Goal: Task Accomplishment & Management: Manage account settings

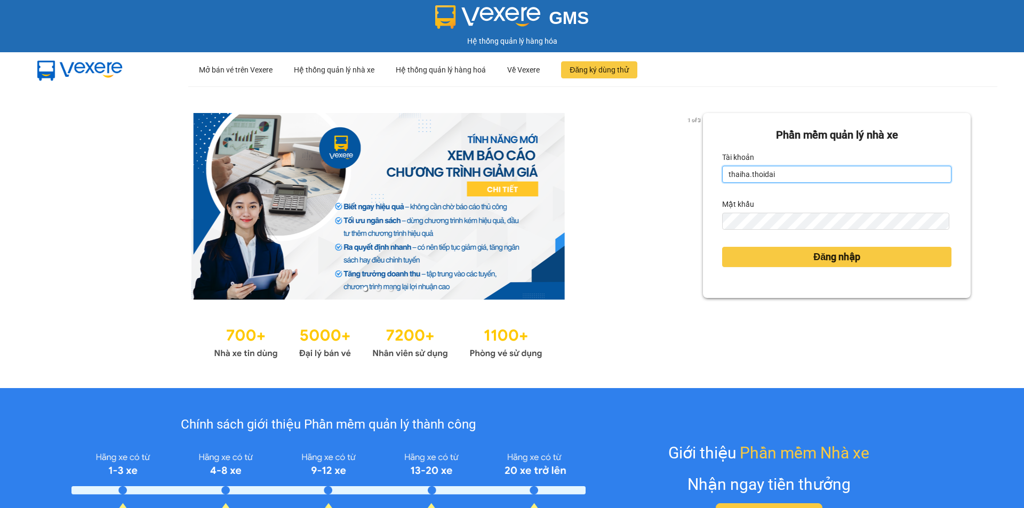
click at [801, 173] on input "thaiha.thoidai" at bounding box center [836, 174] width 229 height 17
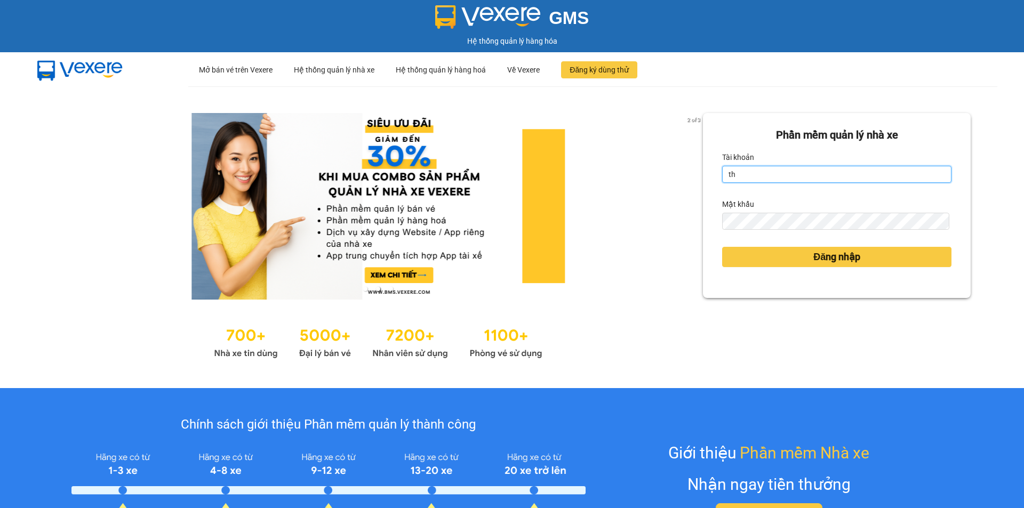
type input "t"
type input "r"
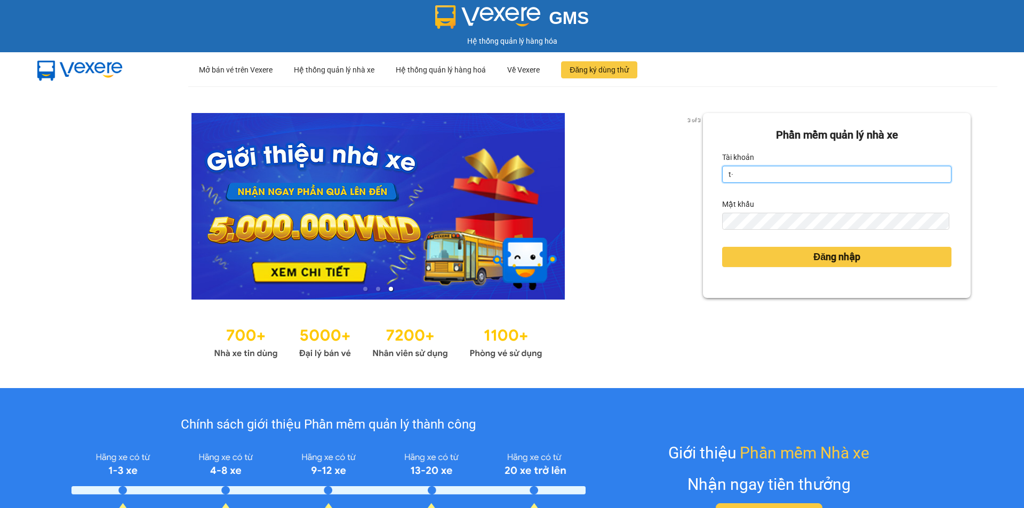
type input "t"
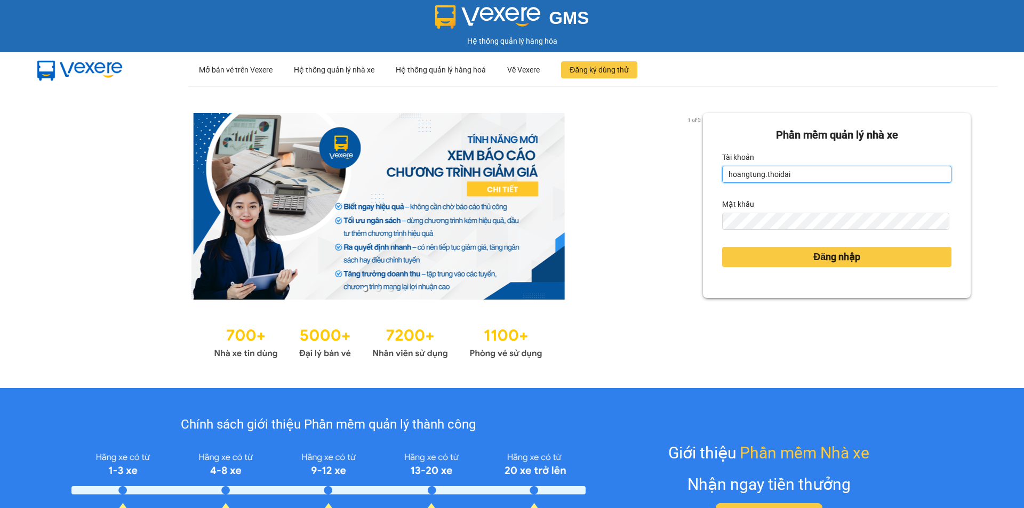
type input "hoangtung.thoidai"
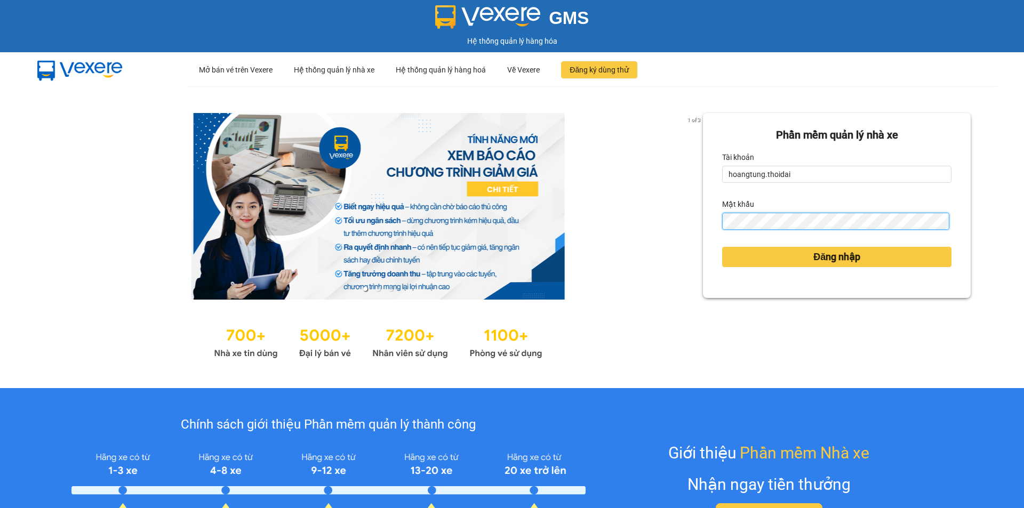
click at [722, 247] on button "Đăng nhập" at bounding box center [836, 257] width 229 height 20
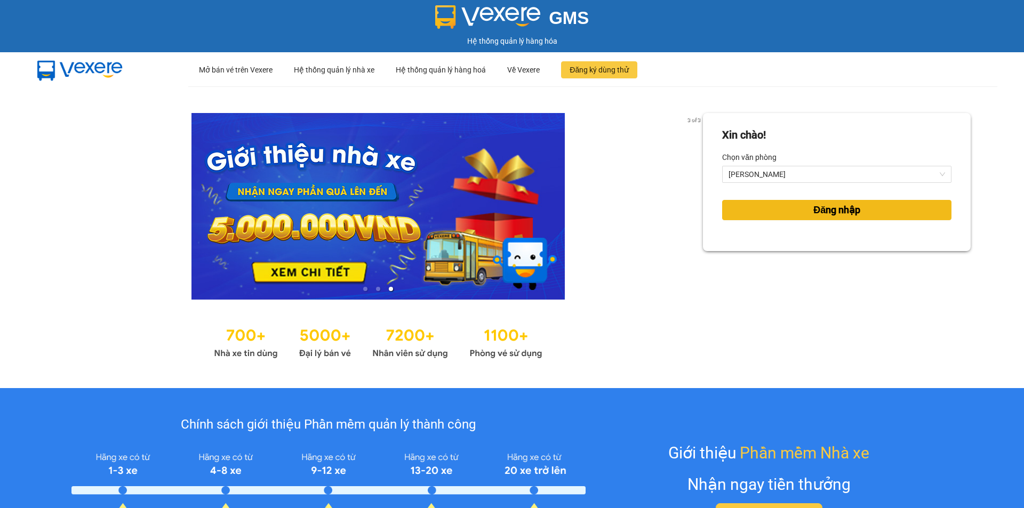
click at [827, 212] on span "Đăng nhập" at bounding box center [837, 210] width 47 height 15
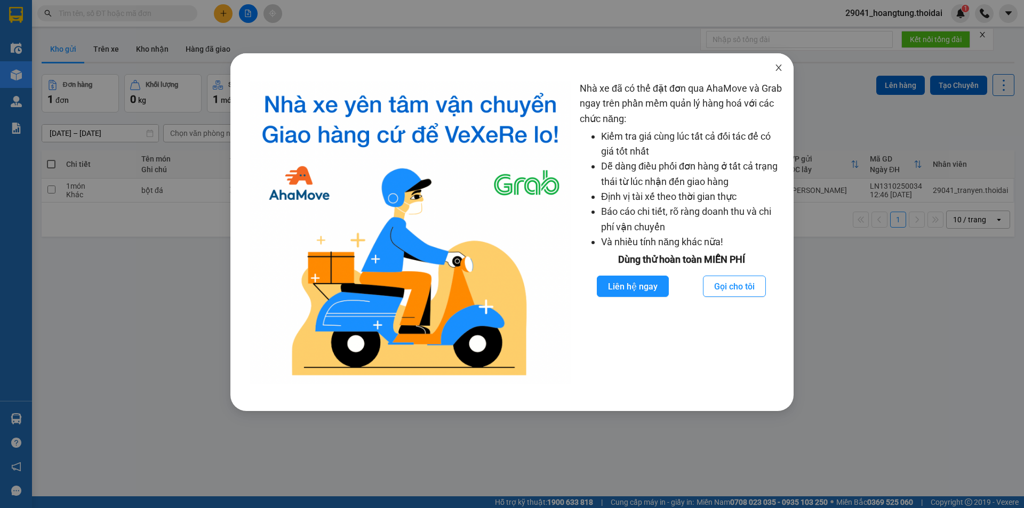
click at [777, 65] on icon "close" at bounding box center [779, 67] width 9 height 9
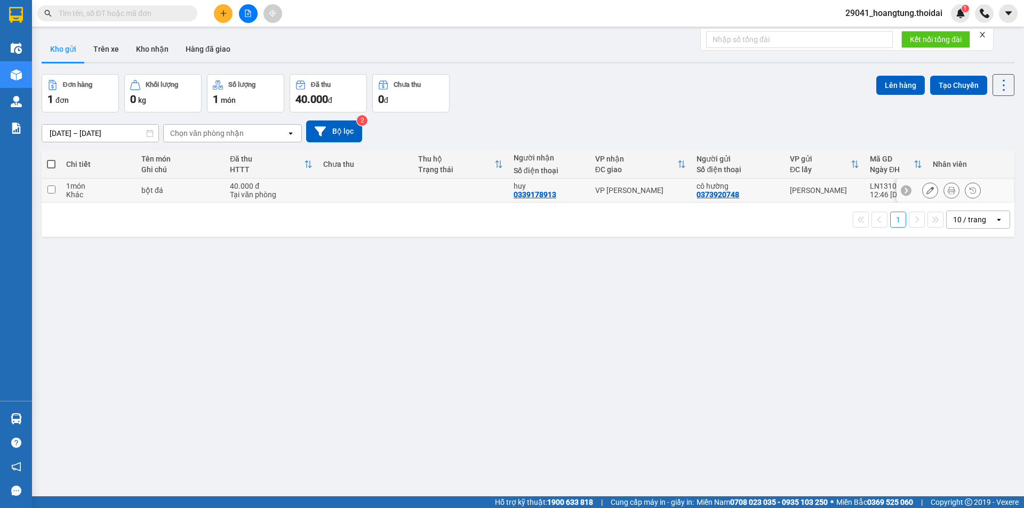
click at [53, 192] on input "checkbox" at bounding box center [51, 190] width 8 height 8
checkbox input "true"
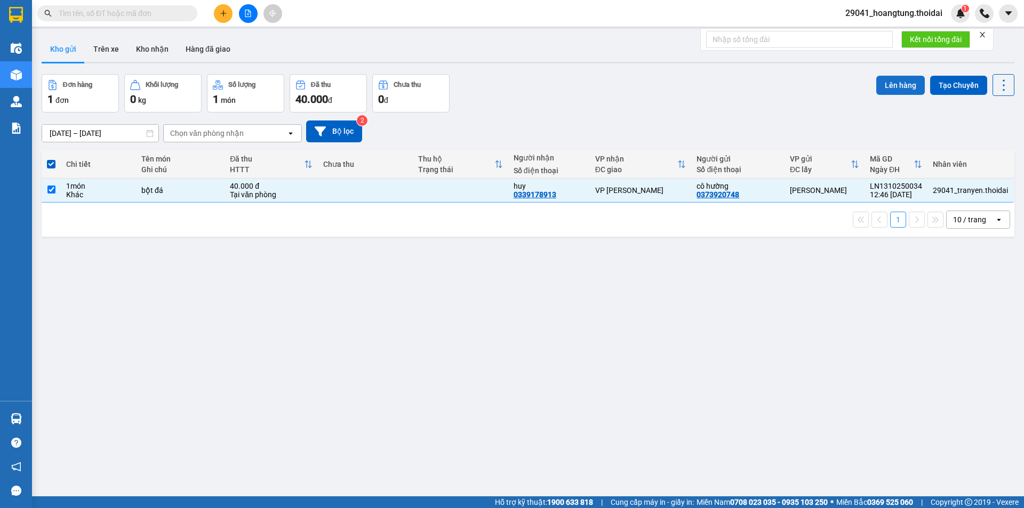
click at [897, 83] on button "Lên hàng" at bounding box center [901, 85] width 49 height 19
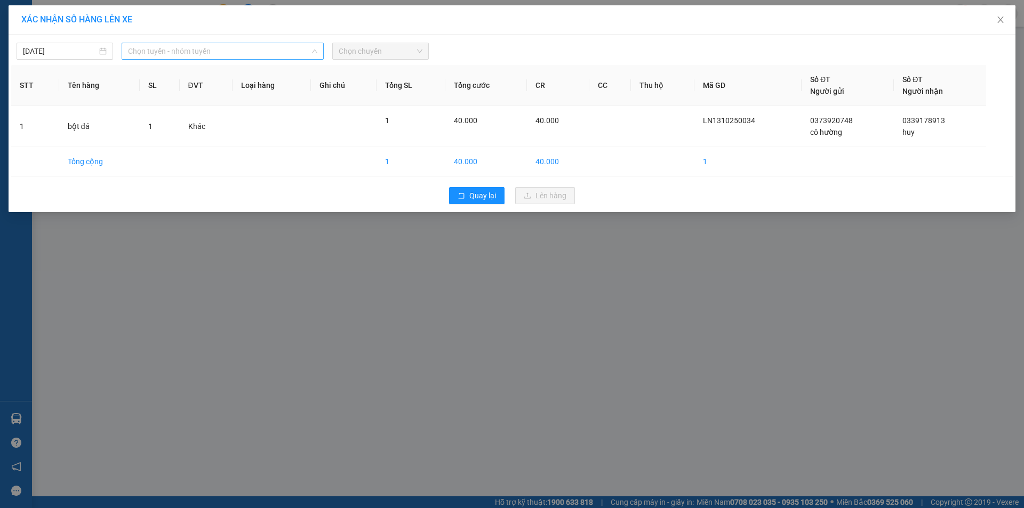
click at [168, 52] on span "Chọn tuyến - nhóm tuyến" at bounding box center [222, 51] width 189 height 16
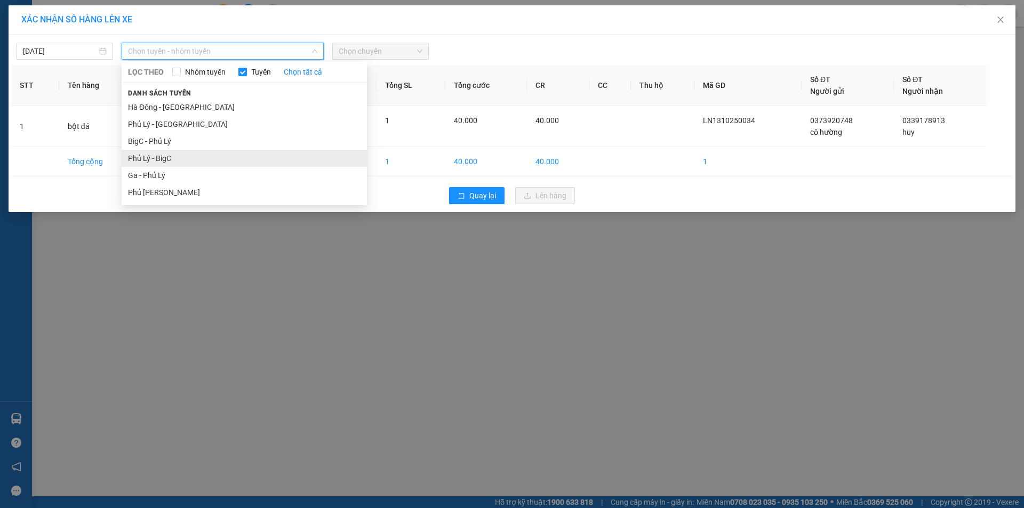
click at [204, 161] on li "Phủ Lý - BigC" at bounding box center [244, 158] width 245 height 17
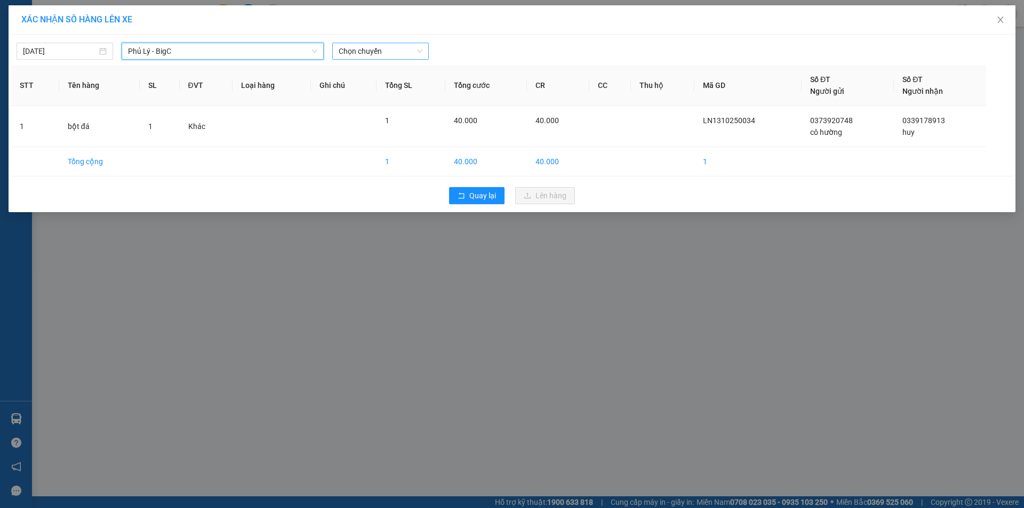
click at [373, 51] on span "Chọn chuyến" at bounding box center [381, 51] width 84 height 16
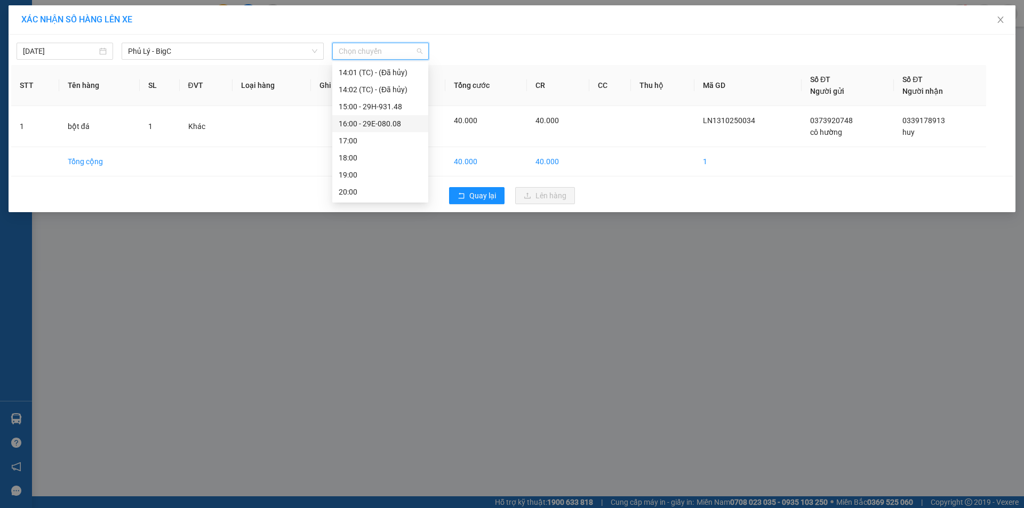
scroll to position [254, 0]
click at [398, 107] on div "14:00 - 29B-607.81" at bounding box center [380, 109] width 83 height 12
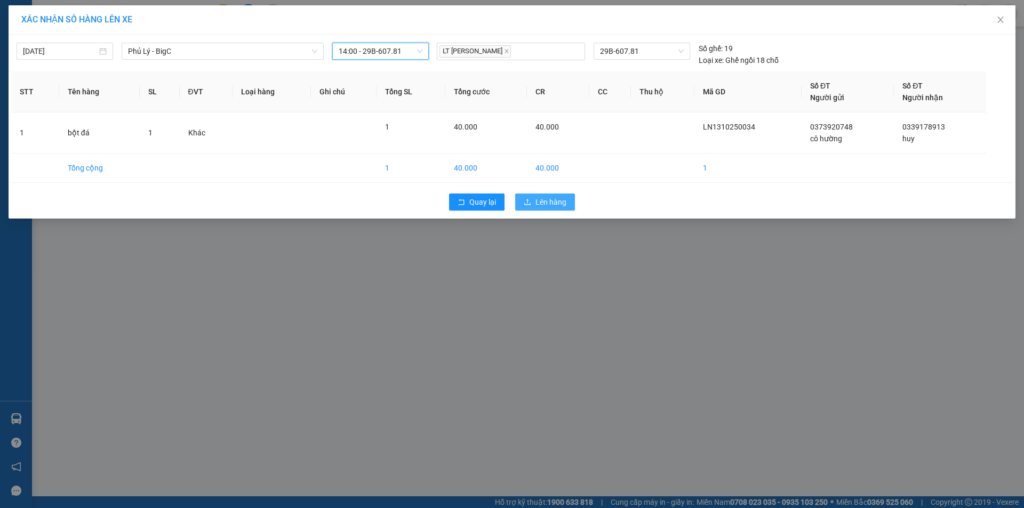
click at [555, 205] on span "Lên hàng" at bounding box center [551, 202] width 31 height 12
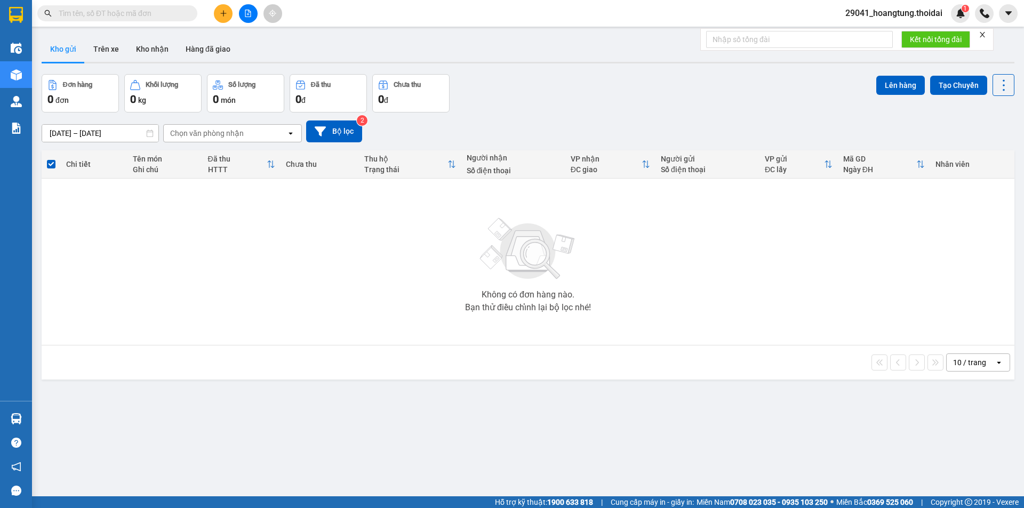
click at [224, 14] on icon "plus" at bounding box center [223, 13] width 1 height 6
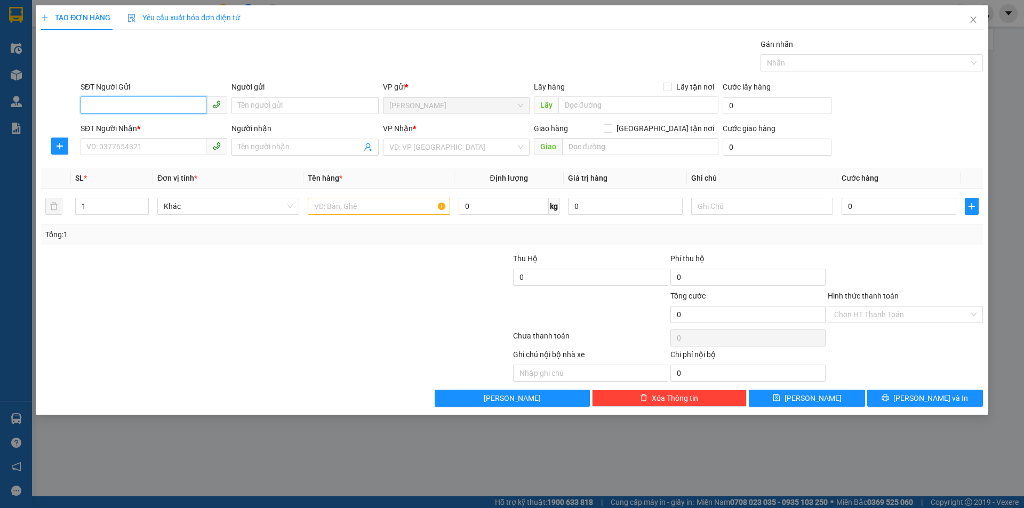
click at [117, 102] on input "SĐT Người Gửi" at bounding box center [144, 105] width 126 height 17
click at [151, 131] on div "0989174791 - nghĩa" at bounding box center [154, 127] width 134 height 12
type input "0989174791"
type input "nghĩa"
type input "0989174791"
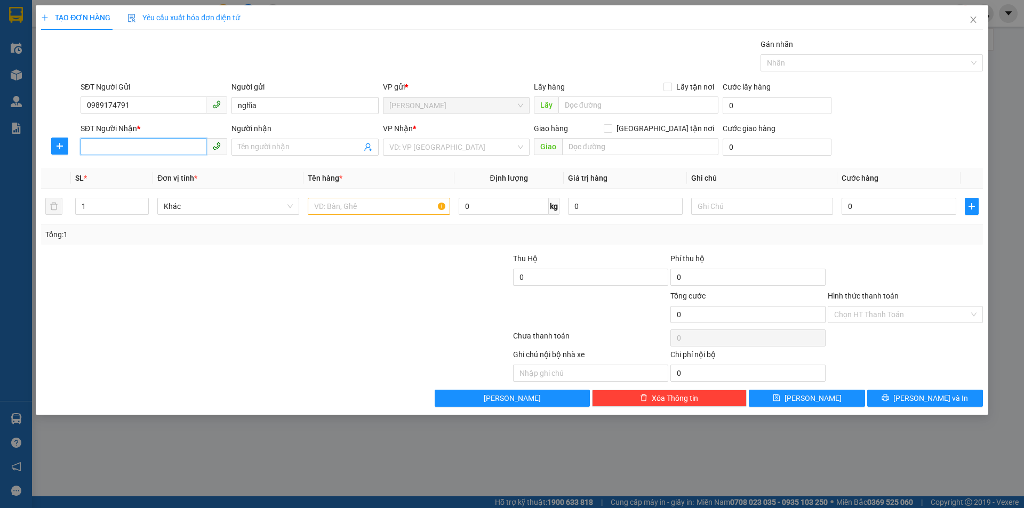
click at [152, 149] on input "SĐT Người Nhận *" at bounding box center [144, 146] width 126 height 17
click at [151, 168] on div "0356055607 - sơn" at bounding box center [154, 169] width 134 height 12
type input "0356055607"
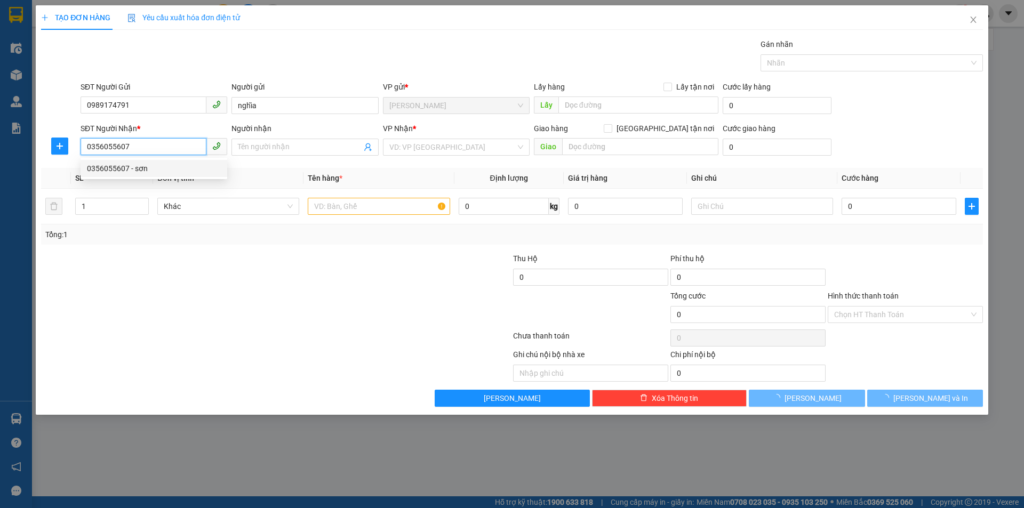
type input "sơn"
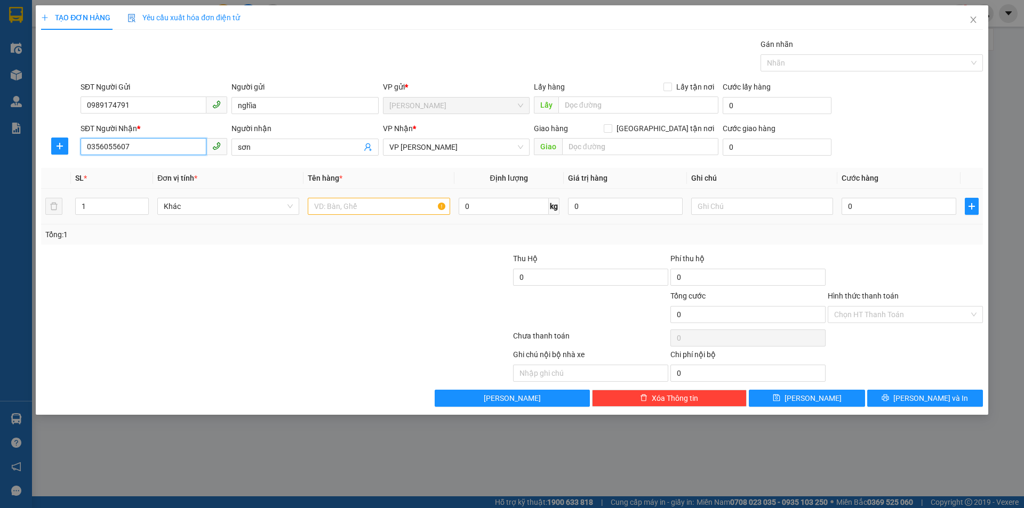
type input "0356055607"
click at [353, 208] on input "text" at bounding box center [379, 206] width 142 height 17
type input "biển số"
click at [857, 202] on input "0" at bounding box center [899, 206] width 115 height 17
type input "3"
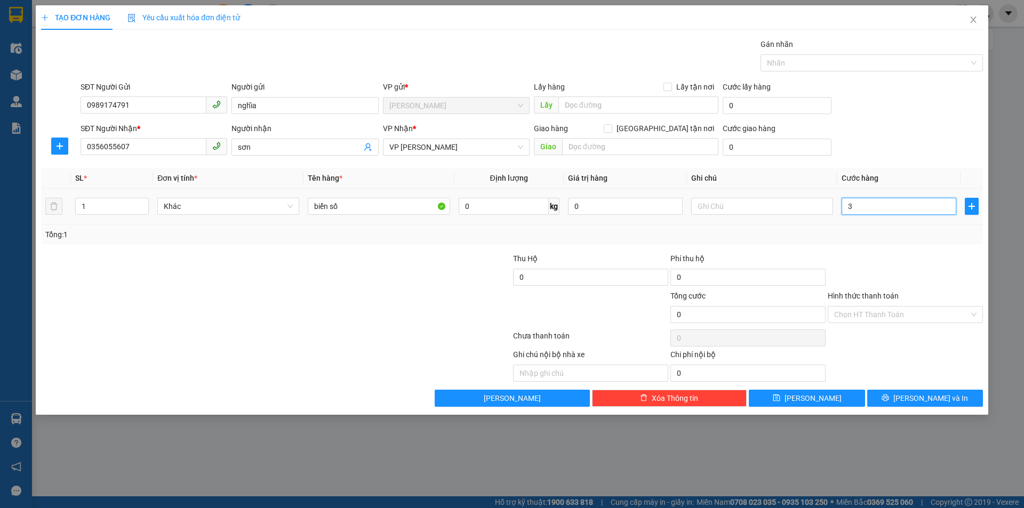
type input "3"
type input "30"
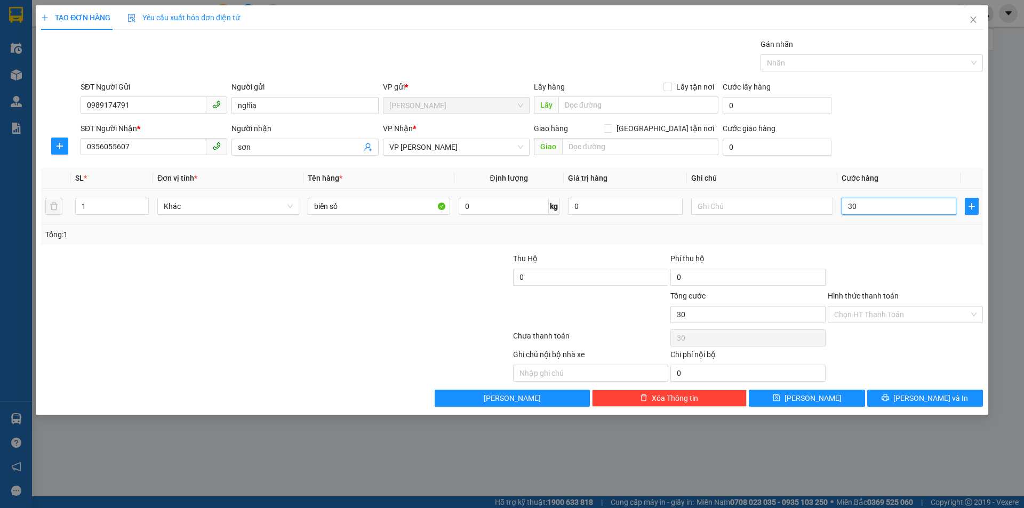
type input "300"
type input "3.000"
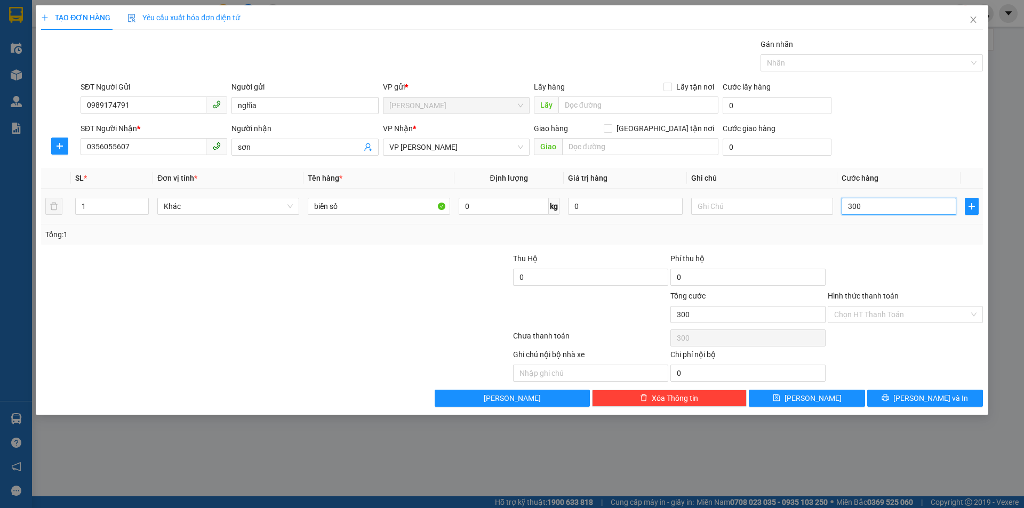
type input "3.000"
type input "30.000"
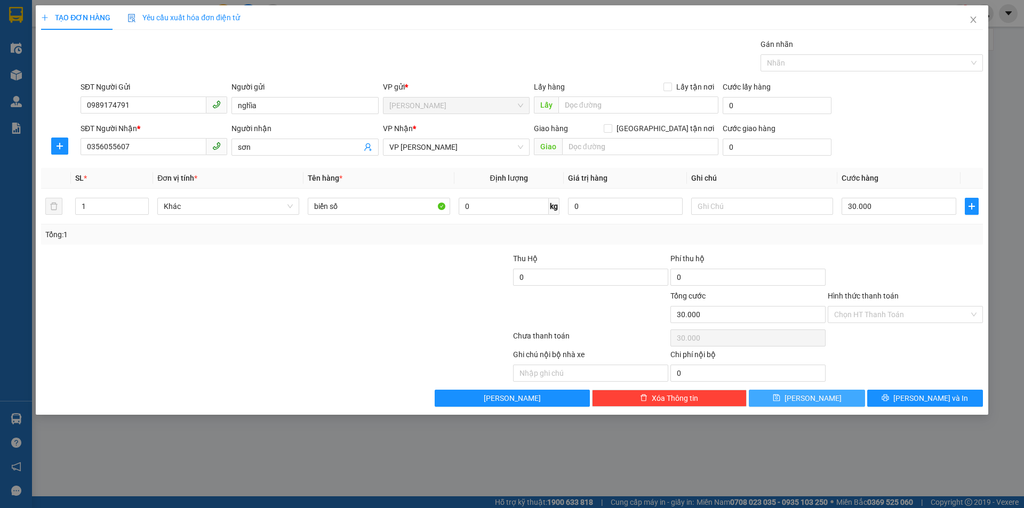
click at [806, 399] on button "[PERSON_NAME]" at bounding box center [807, 398] width 116 height 17
type input "0"
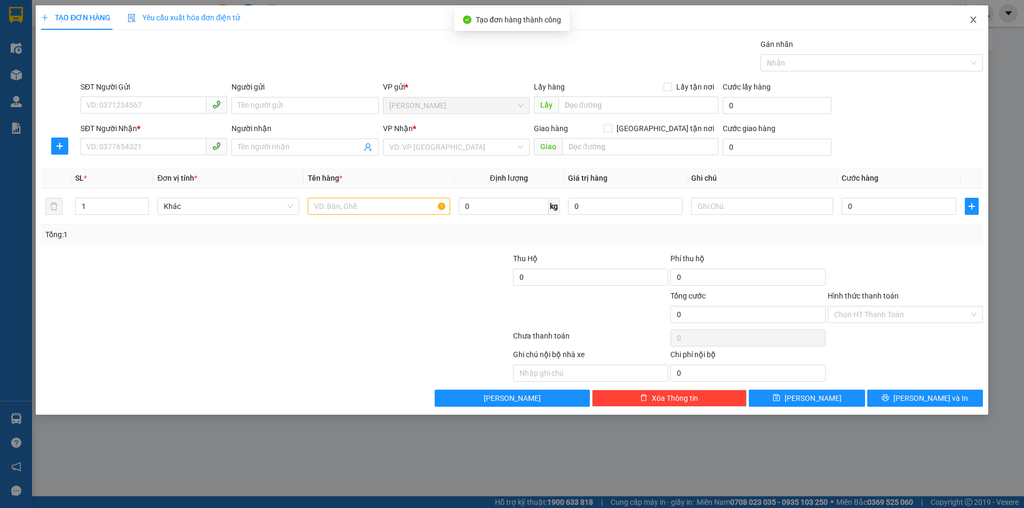
click at [970, 20] on icon "close" at bounding box center [973, 19] width 9 height 9
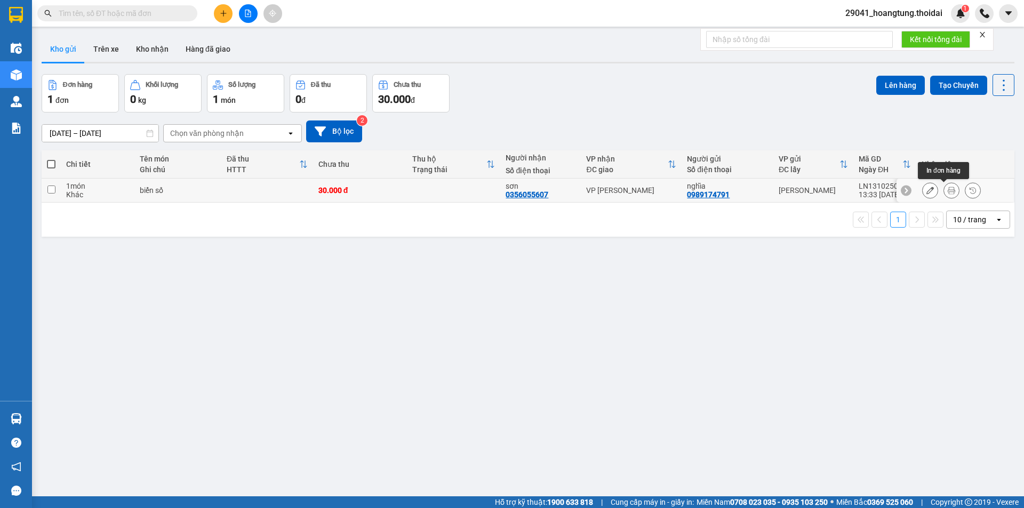
click at [948, 193] on icon at bounding box center [951, 190] width 7 height 7
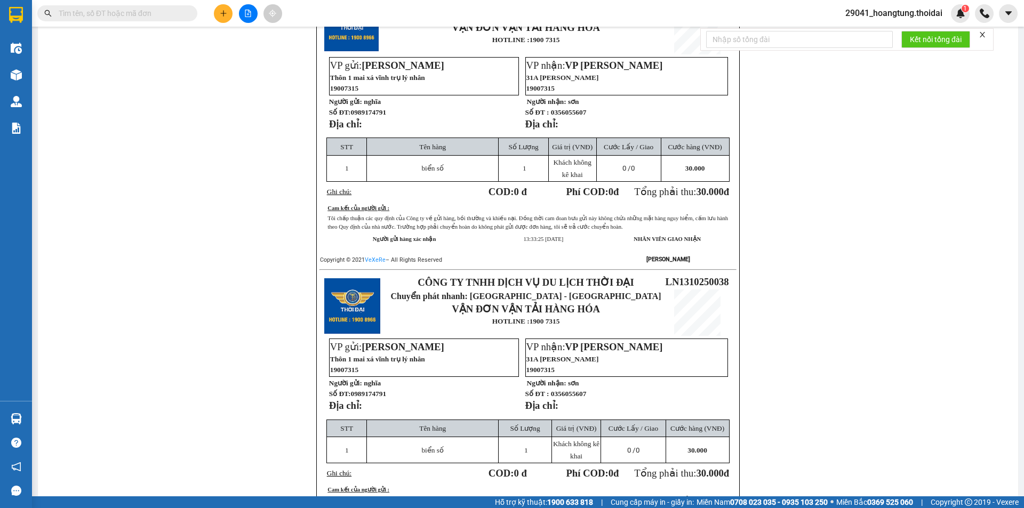
scroll to position [53, 0]
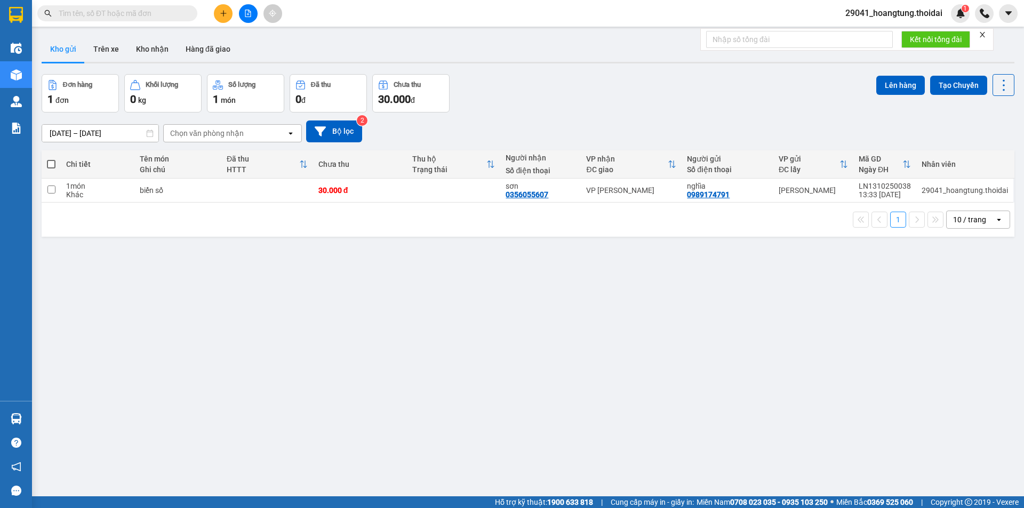
click at [99, 15] on input "text" at bounding box center [122, 13] width 126 height 12
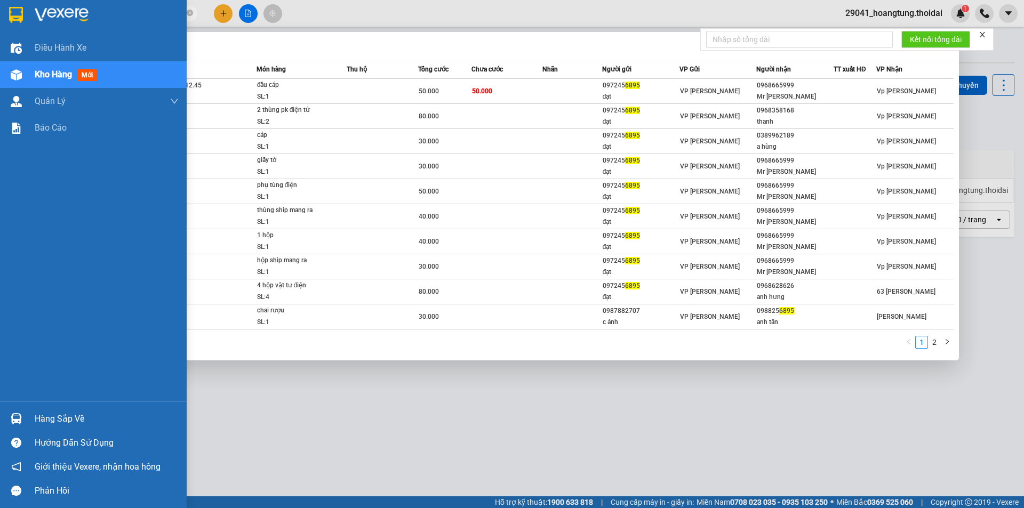
click at [63, 74] on span "Kho hàng" at bounding box center [53, 74] width 37 height 10
click at [43, 43] on span "Điều hành xe" at bounding box center [61, 47] width 53 height 13
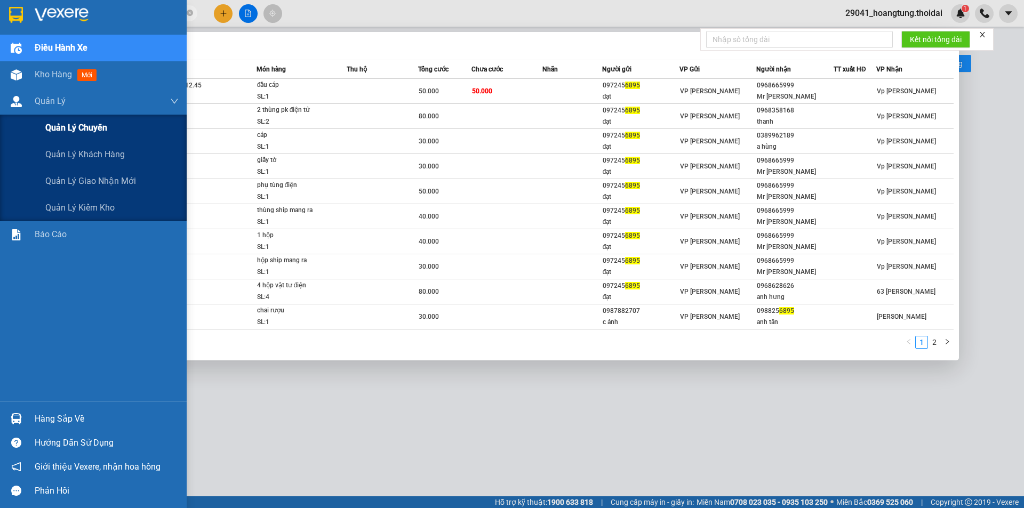
click at [73, 122] on span "Quản lý chuyến" at bounding box center [76, 127] width 62 height 13
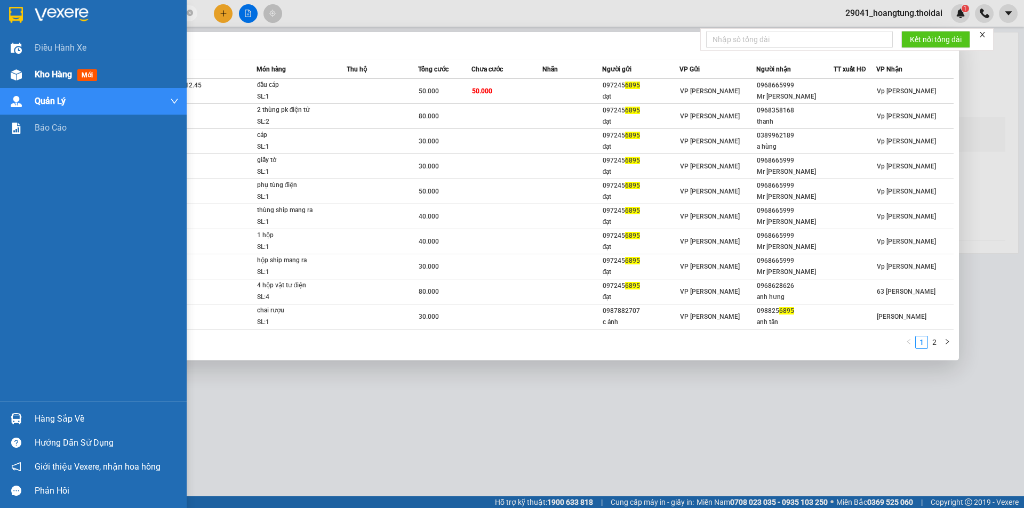
click at [55, 69] on span "Kho hàng" at bounding box center [53, 74] width 37 height 10
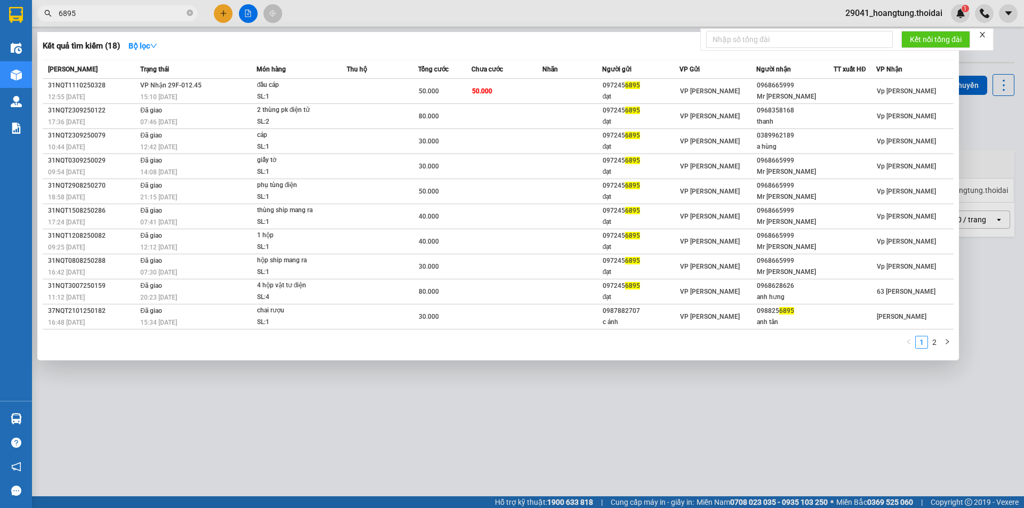
click at [114, 11] on input "6895" at bounding box center [122, 13] width 126 height 12
type input "6"
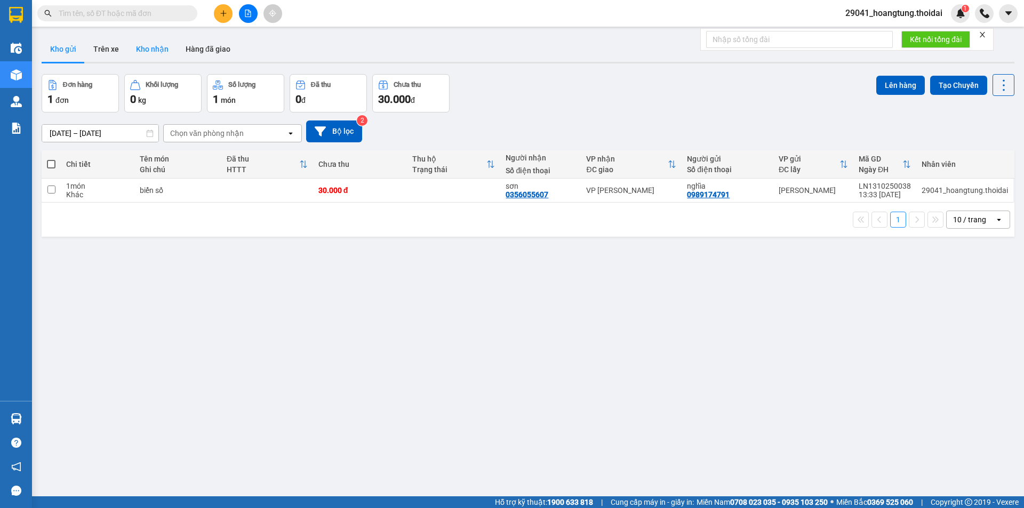
click at [160, 51] on button "Kho nhận" at bounding box center [153, 49] width 50 height 26
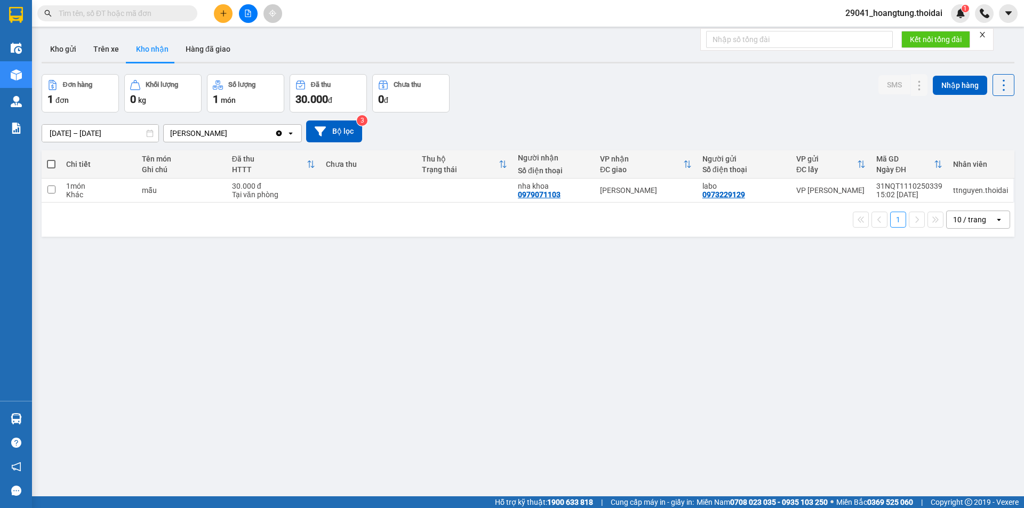
click at [74, 128] on input "[DATE] – [DATE]" at bounding box center [100, 133] width 116 height 17
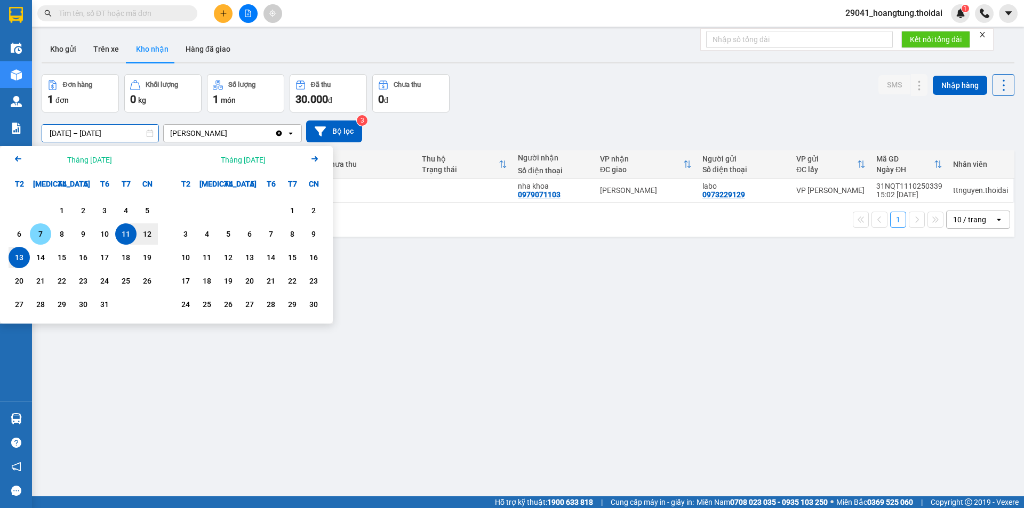
click at [37, 236] on div "7" at bounding box center [40, 234] width 15 height 13
click at [345, 132] on button "Bộ lọc" at bounding box center [334, 132] width 56 height 22
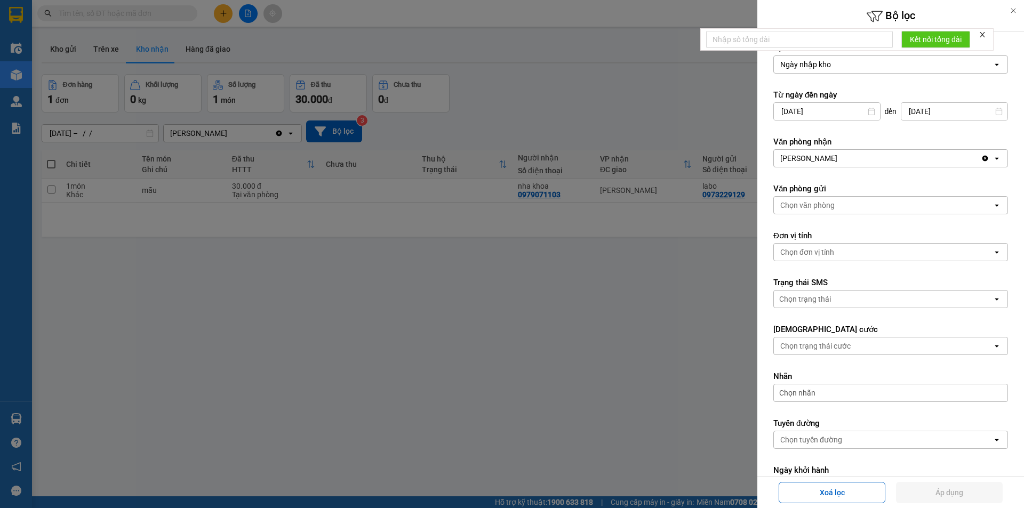
click at [537, 372] on div at bounding box center [512, 254] width 1024 height 508
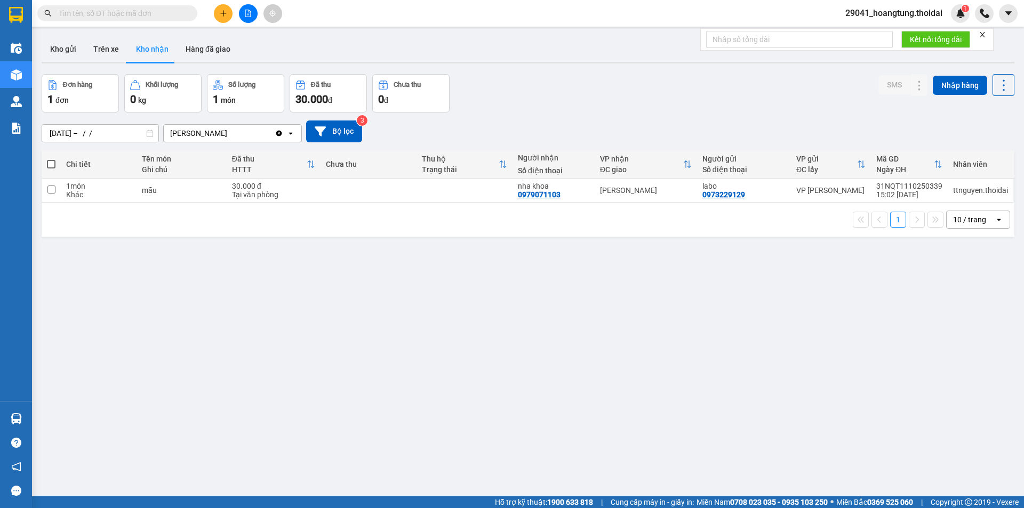
click at [123, 133] on input "[DATE] – / /" at bounding box center [100, 133] width 116 height 17
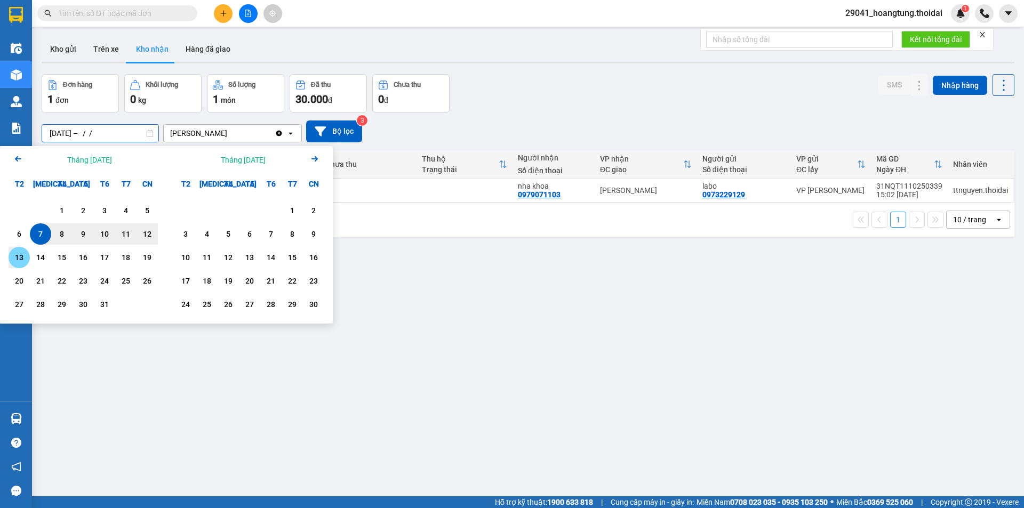
click at [22, 262] on div "13" at bounding box center [19, 257] width 15 height 13
type input "[DATE] – [DATE]"
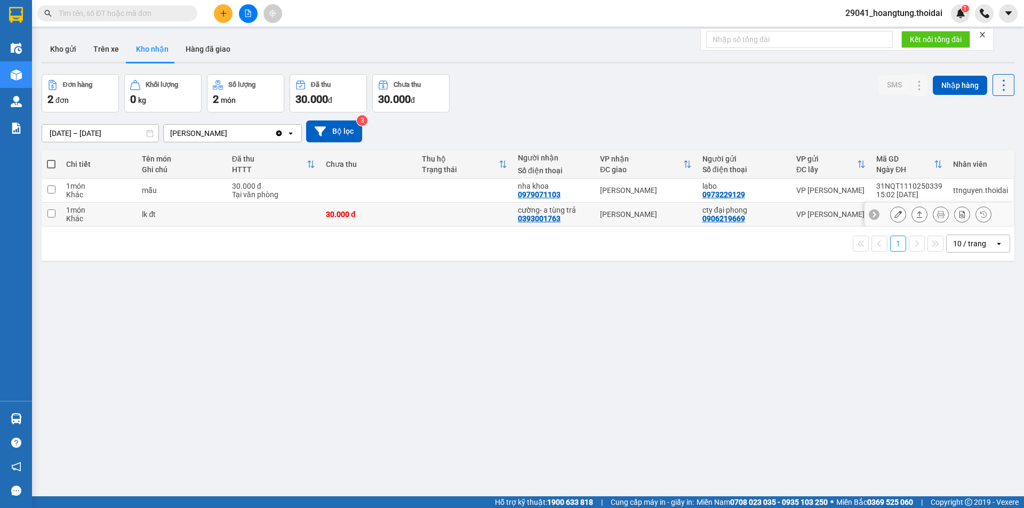
click at [51, 214] on input "checkbox" at bounding box center [51, 214] width 8 height 8
checkbox input "true"
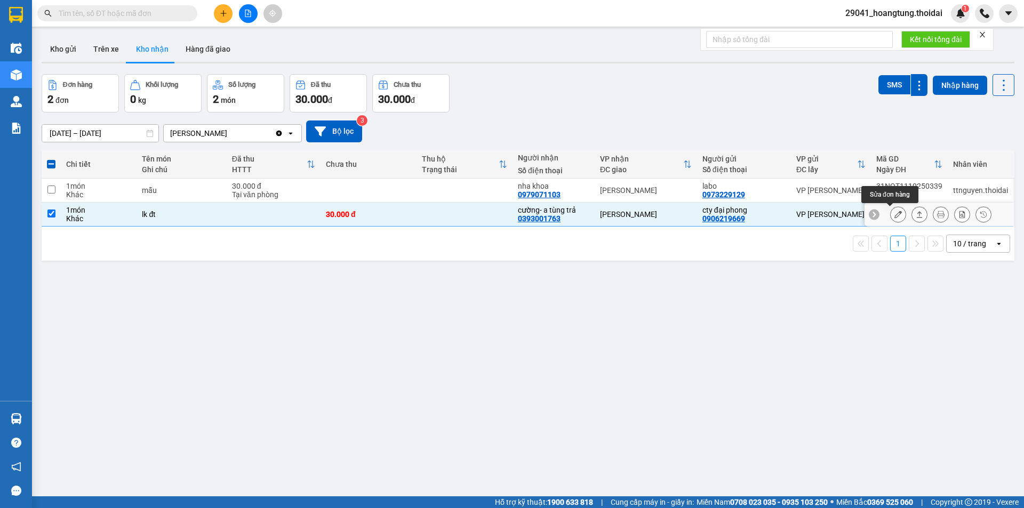
click at [895, 218] on icon at bounding box center [898, 214] width 7 height 7
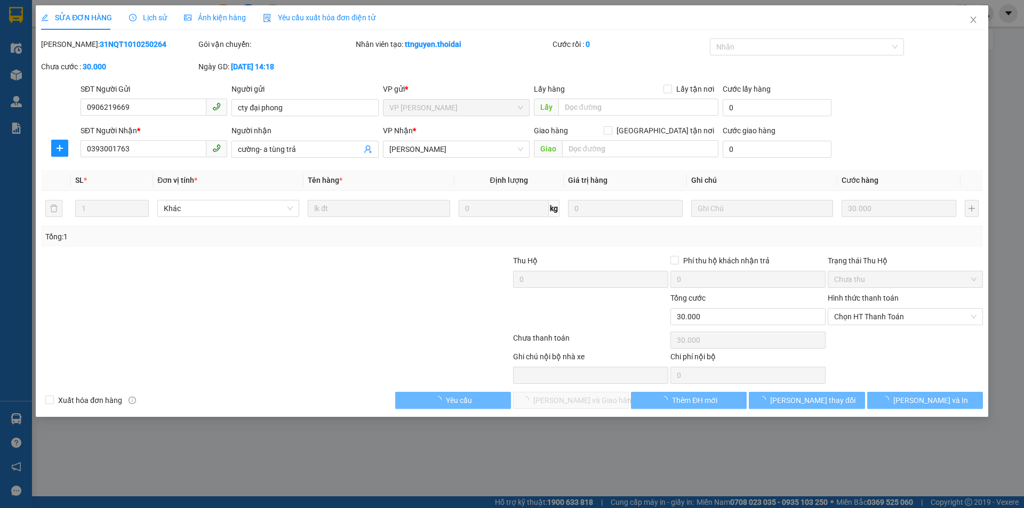
type input "0906219669"
type input "cty đại phong"
type input "0393001763"
type input "cường- a tùng trả"
type input "0"
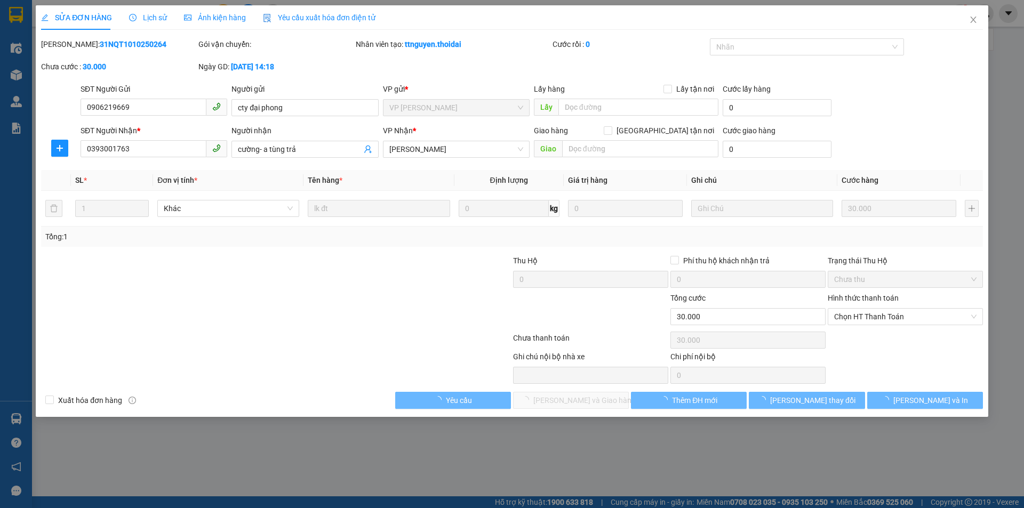
type input "30.000"
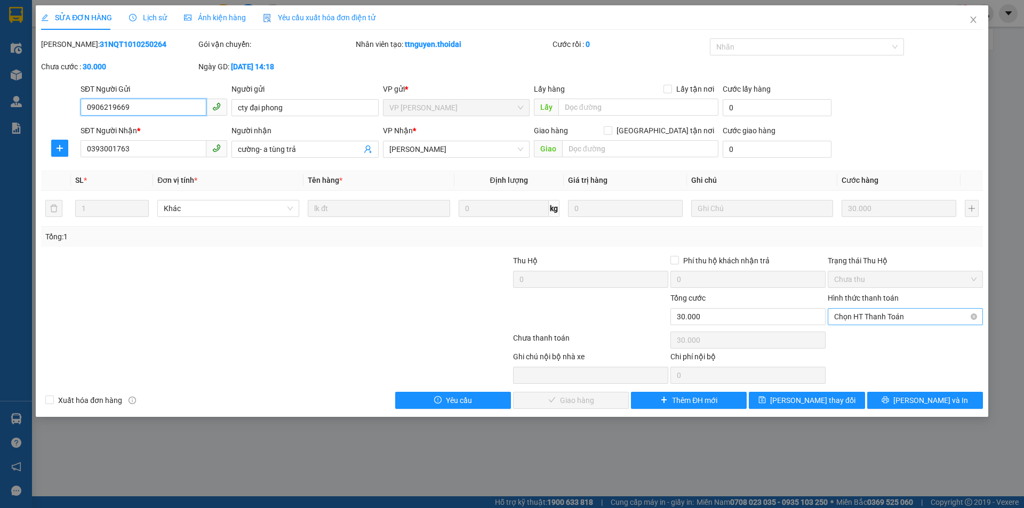
click at [877, 319] on span "Chọn HT Thanh Toán" at bounding box center [905, 317] width 142 height 16
click at [874, 340] on div "Tại văn phòng" at bounding box center [905, 338] width 142 height 12
type input "0"
click at [575, 398] on span "[PERSON_NAME] và Giao hàng" at bounding box center [584, 401] width 102 height 12
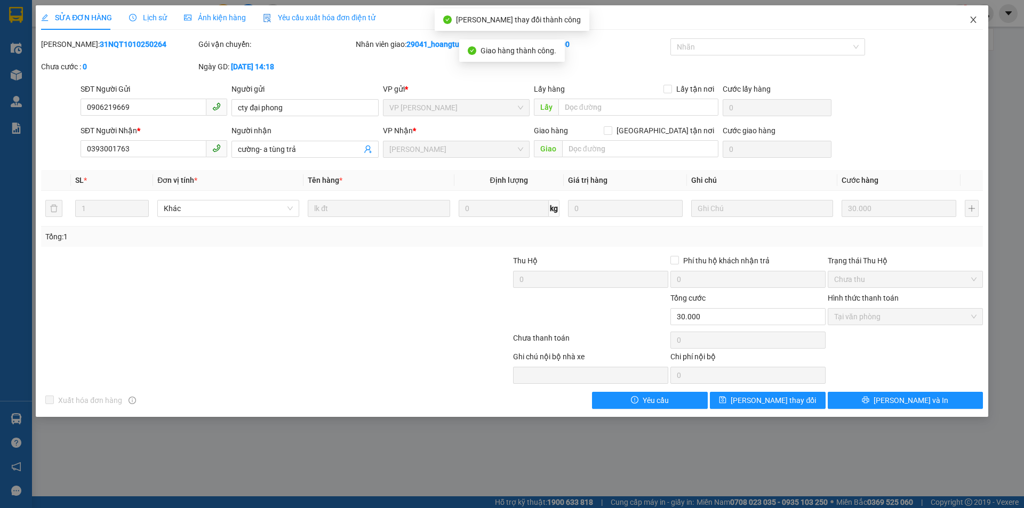
click at [975, 25] on span "Close" at bounding box center [974, 20] width 30 height 30
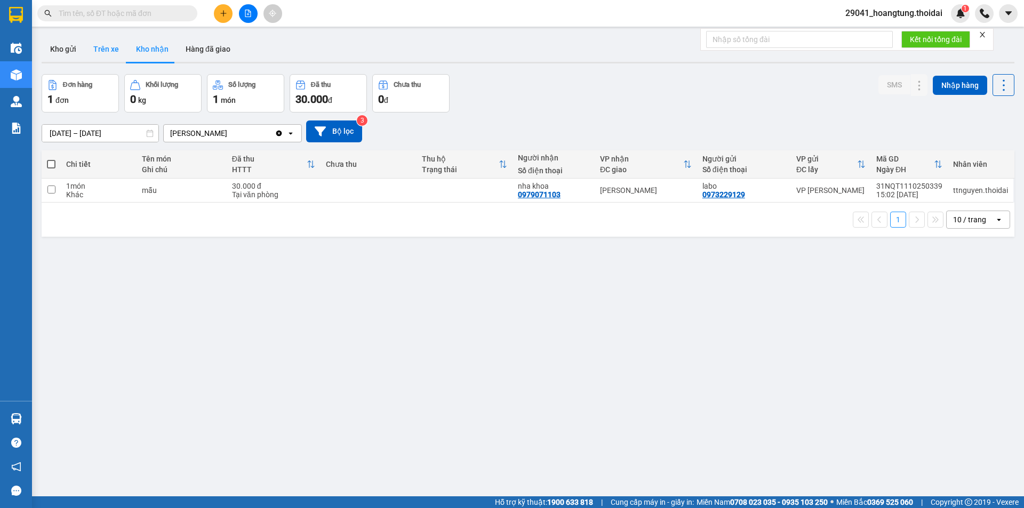
click at [115, 48] on button "Trên xe" at bounding box center [106, 49] width 43 height 26
type input "[DATE] – [DATE]"
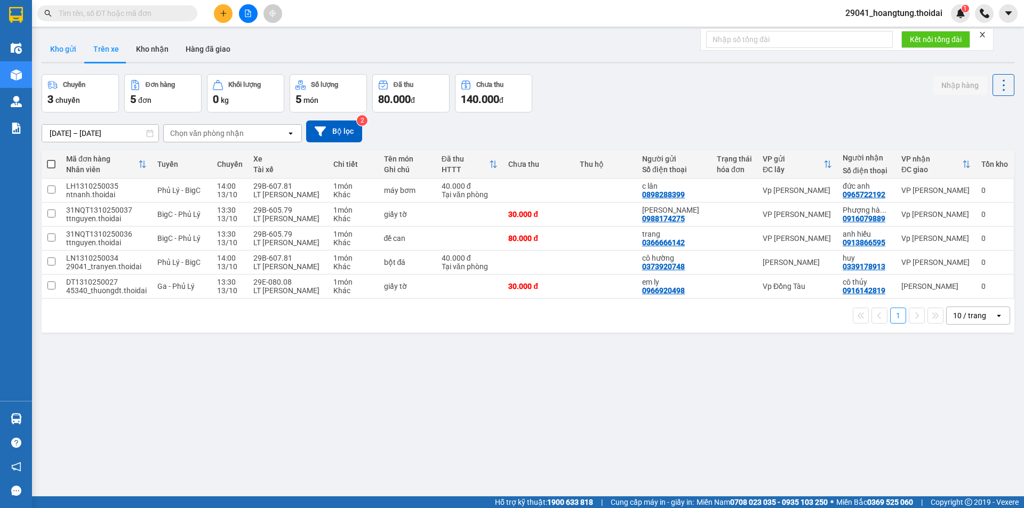
click at [70, 49] on button "Kho gửi" at bounding box center [63, 49] width 43 height 26
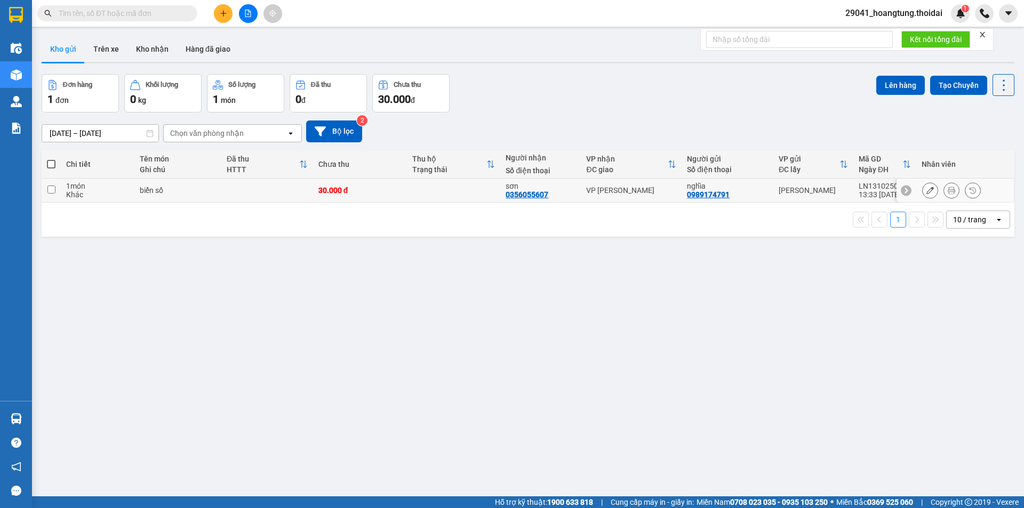
click at [53, 190] on input "checkbox" at bounding box center [51, 190] width 8 height 8
checkbox input "true"
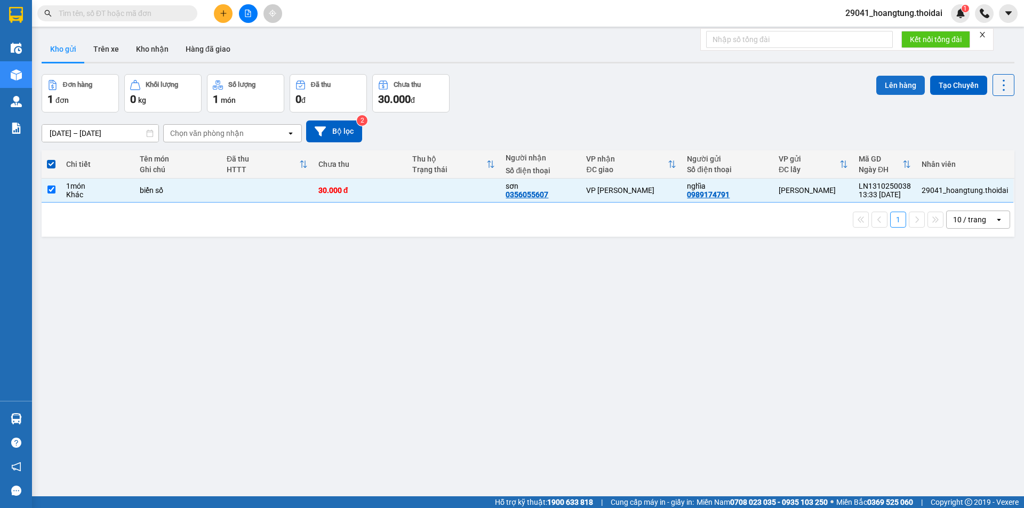
click at [893, 86] on button "Lên hàng" at bounding box center [901, 85] width 49 height 19
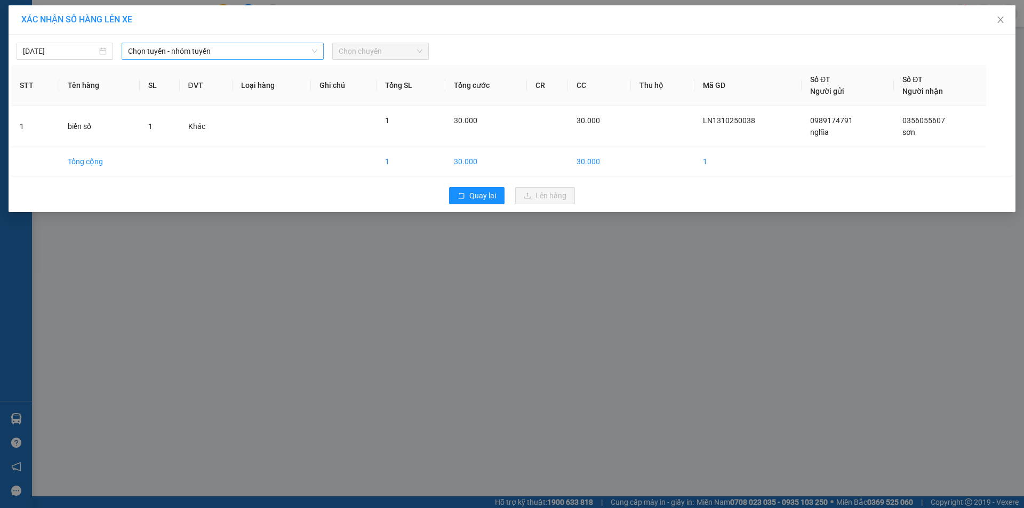
click at [177, 54] on span "Chọn tuyến - nhóm tuyến" at bounding box center [222, 51] width 189 height 16
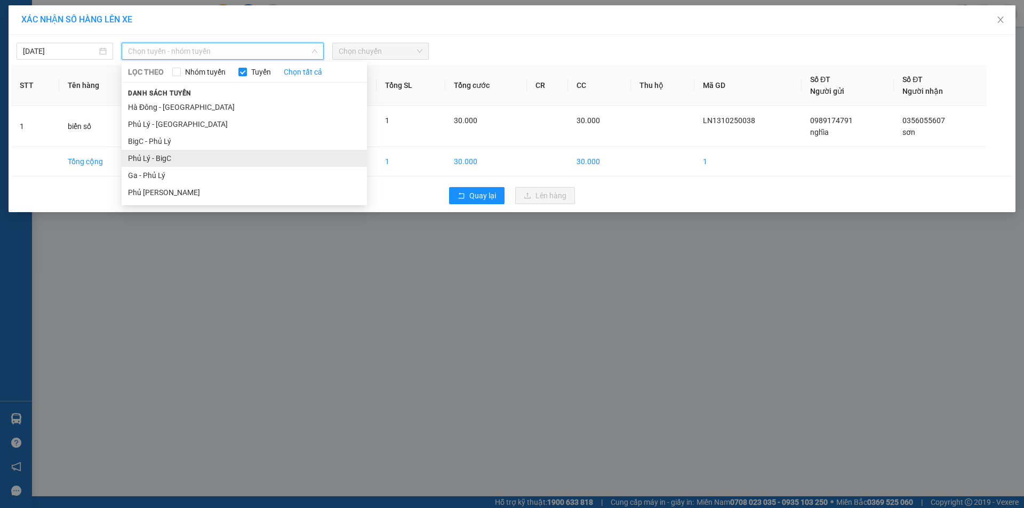
click at [219, 162] on li "Phủ Lý - BigC" at bounding box center [244, 158] width 245 height 17
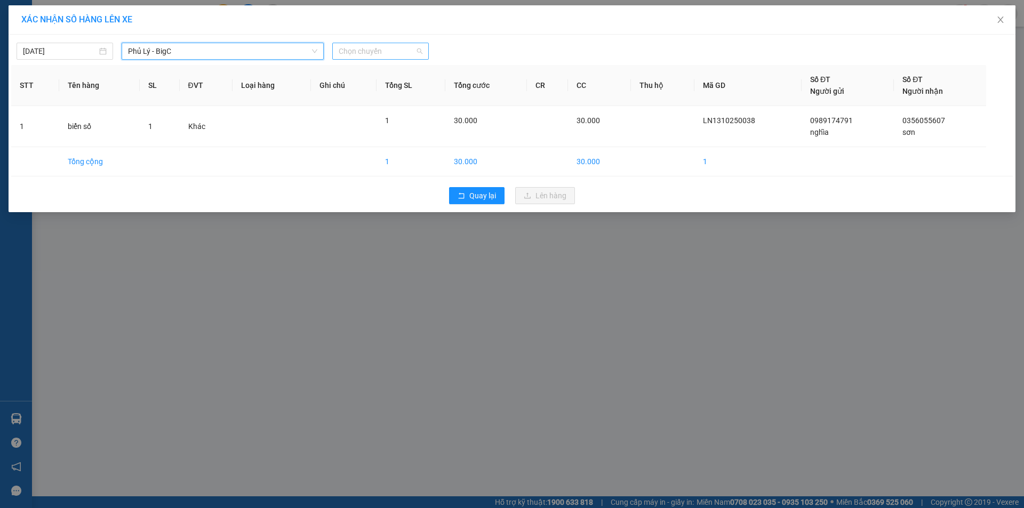
click at [378, 54] on span "Chọn chuyến" at bounding box center [381, 51] width 84 height 16
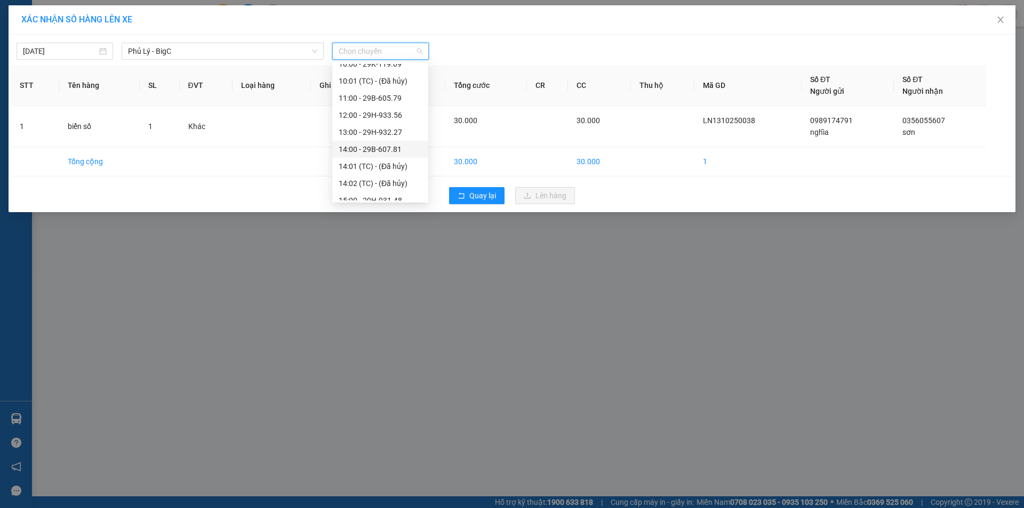
scroll to position [267, 0]
click at [387, 144] on div "15:00 - 29H-931.48" at bounding box center [380, 147] width 83 height 12
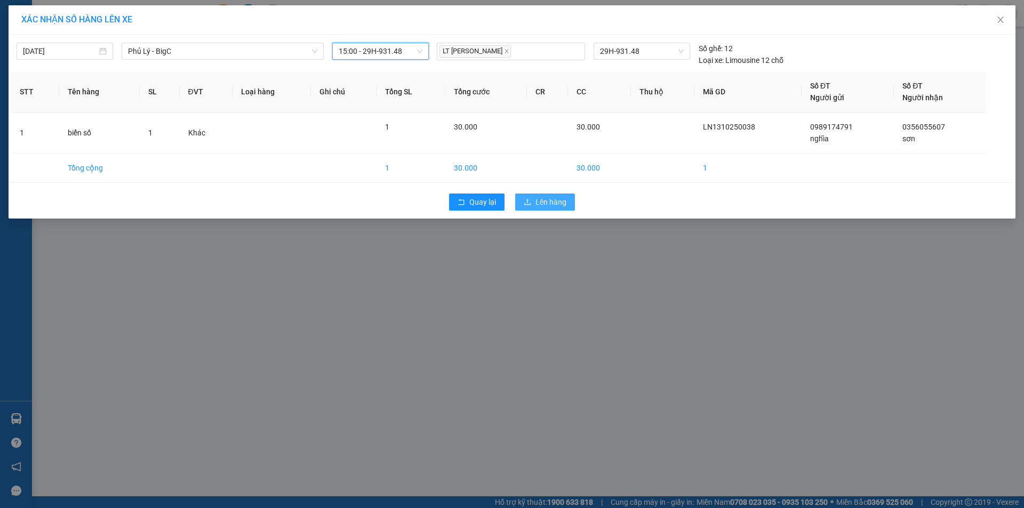
click at [550, 205] on span "Lên hàng" at bounding box center [551, 202] width 31 height 12
